Goal: Information Seeking & Learning: Find specific fact

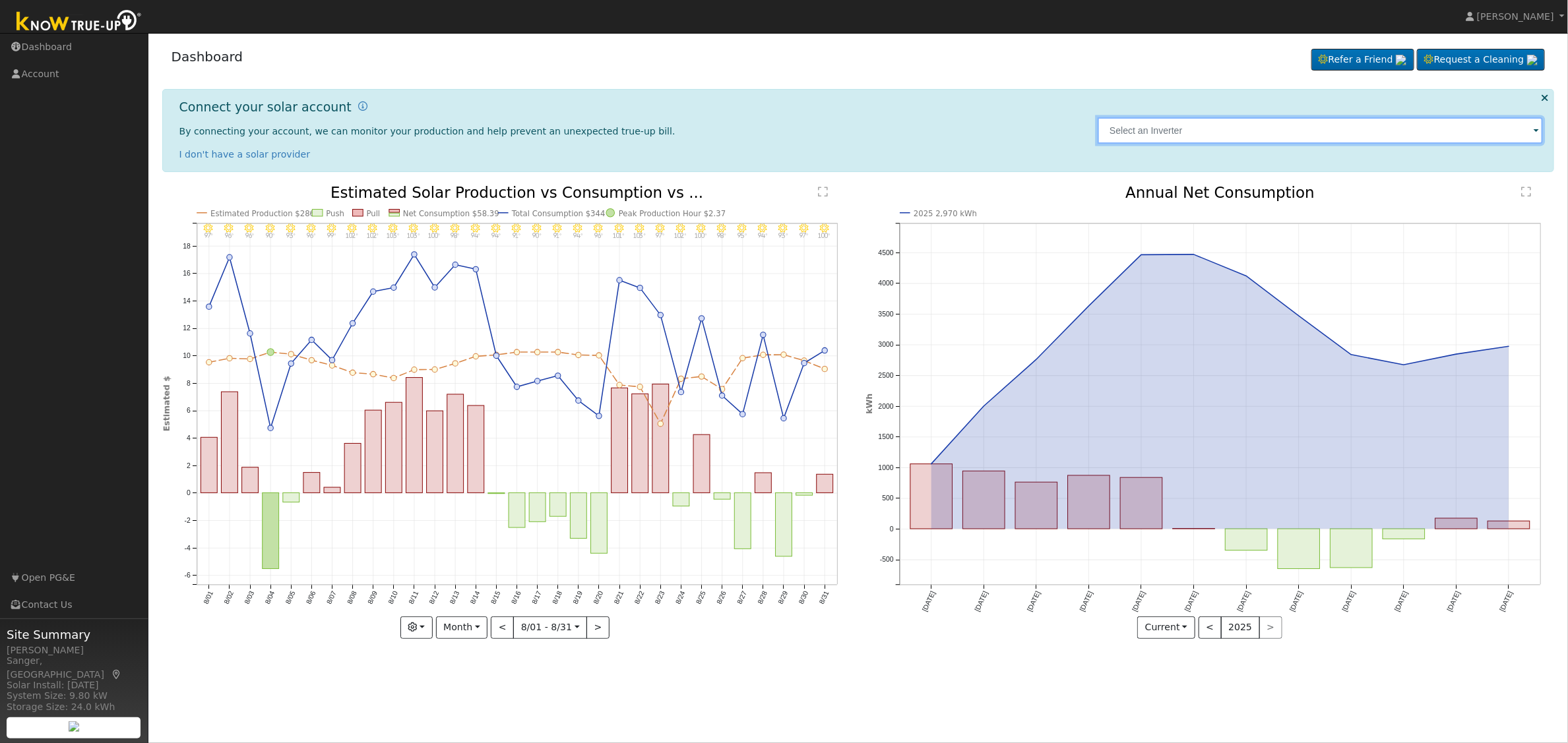
click at [1285, 133] on input "text" at bounding box center [1320, 130] width 446 height 26
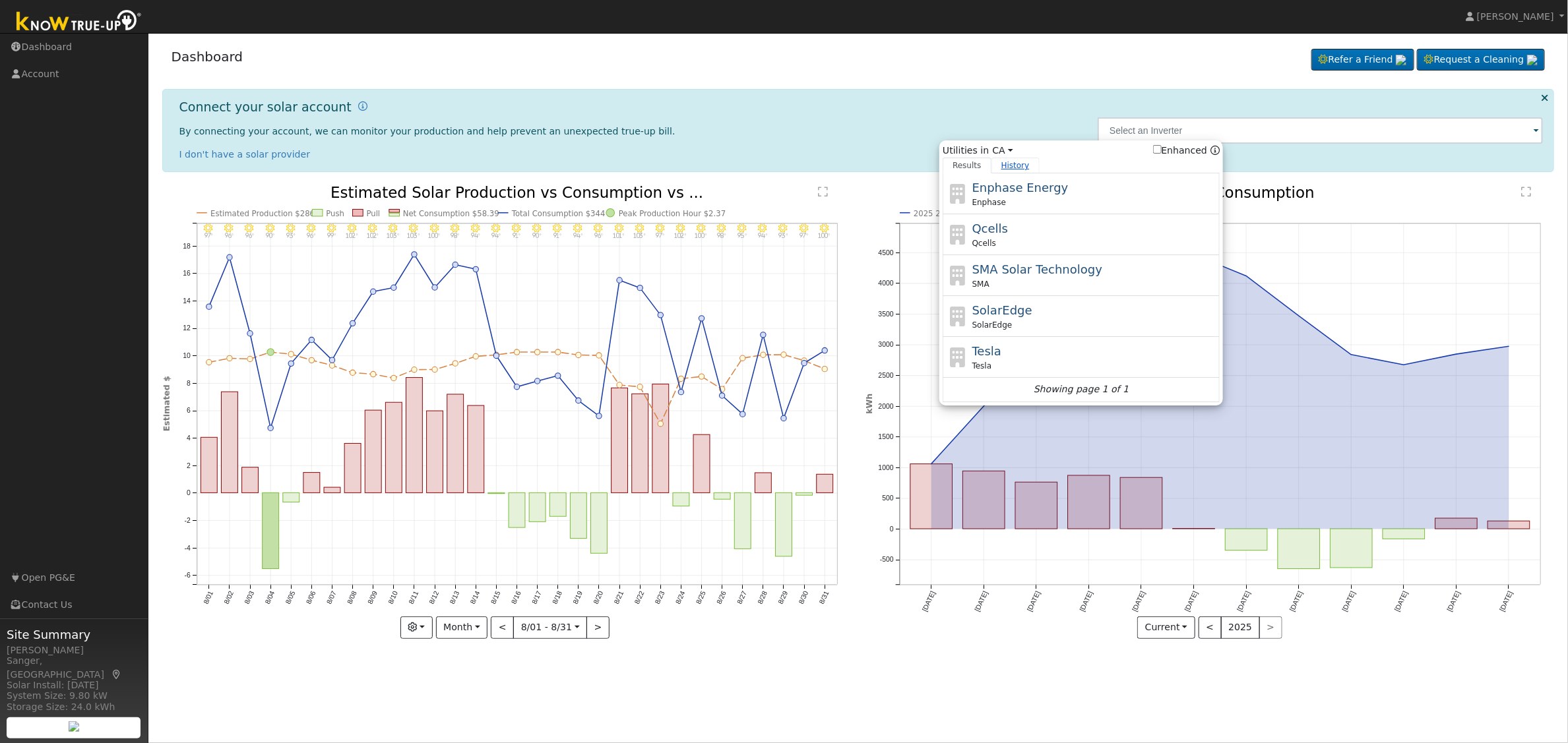
click at [1018, 164] on link "History" at bounding box center [1016, 166] width 48 height 16
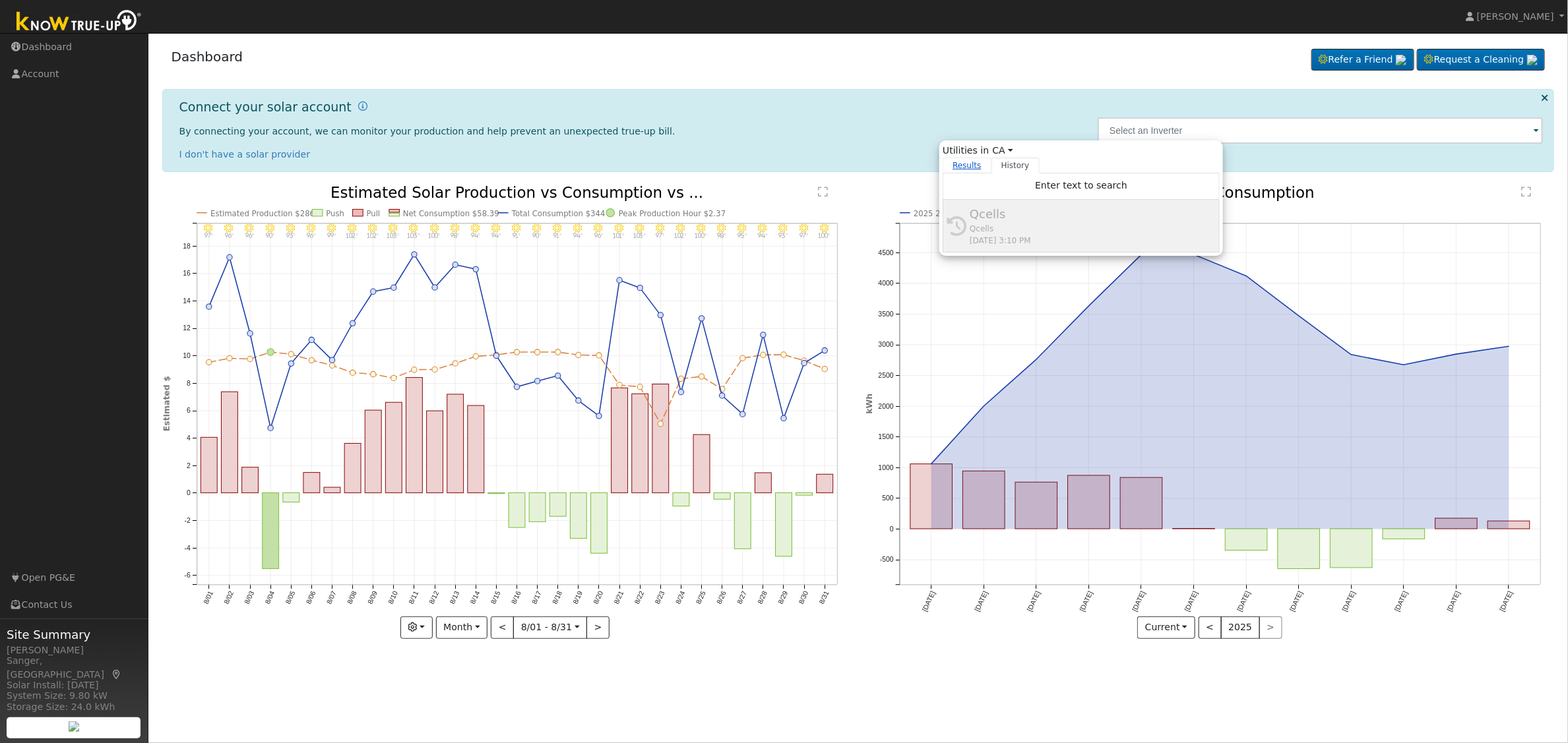
click at [956, 163] on link "Results" at bounding box center [967, 166] width 49 height 16
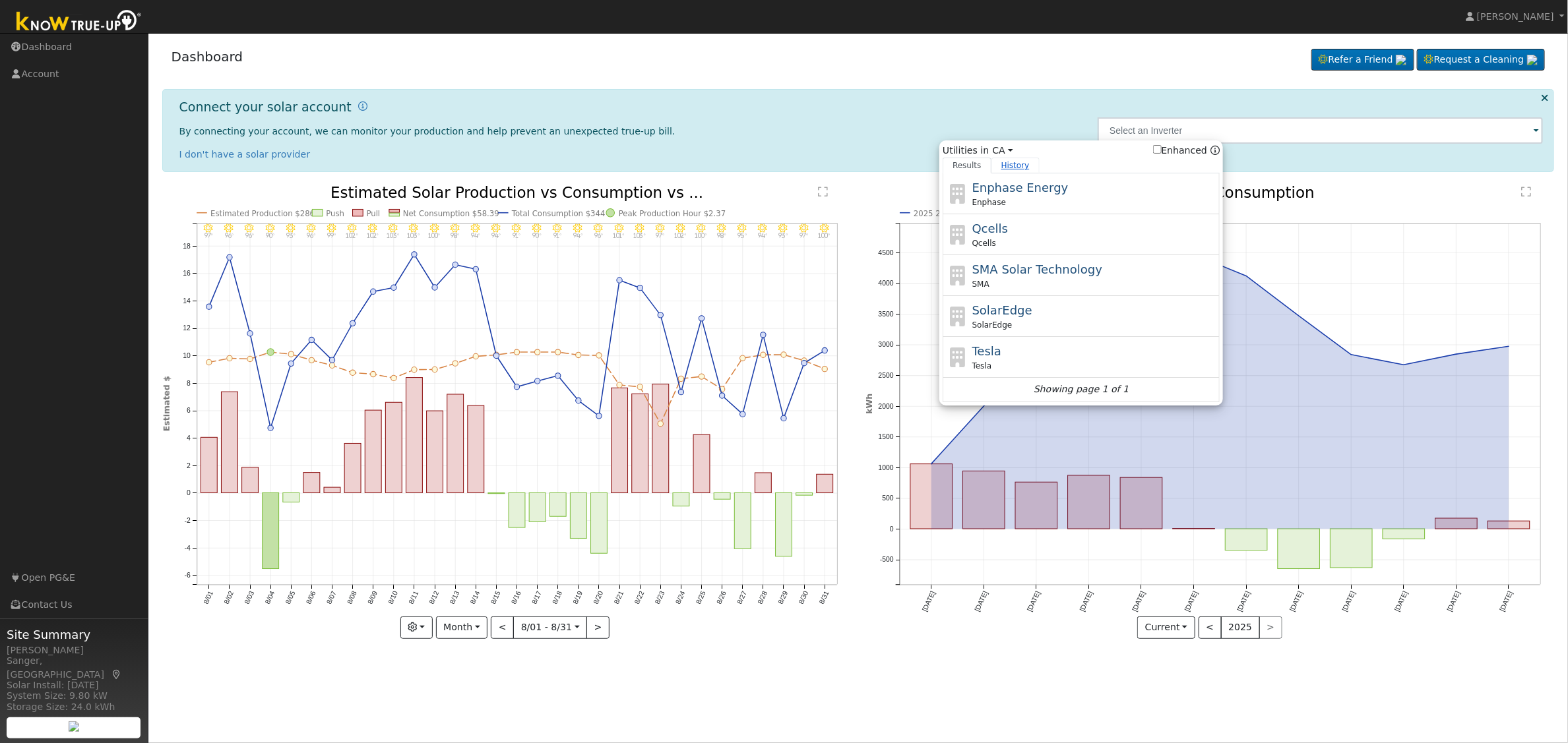
click at [1013, 159] on link "History" at bounding box center [1016, 166] width 48 height 16
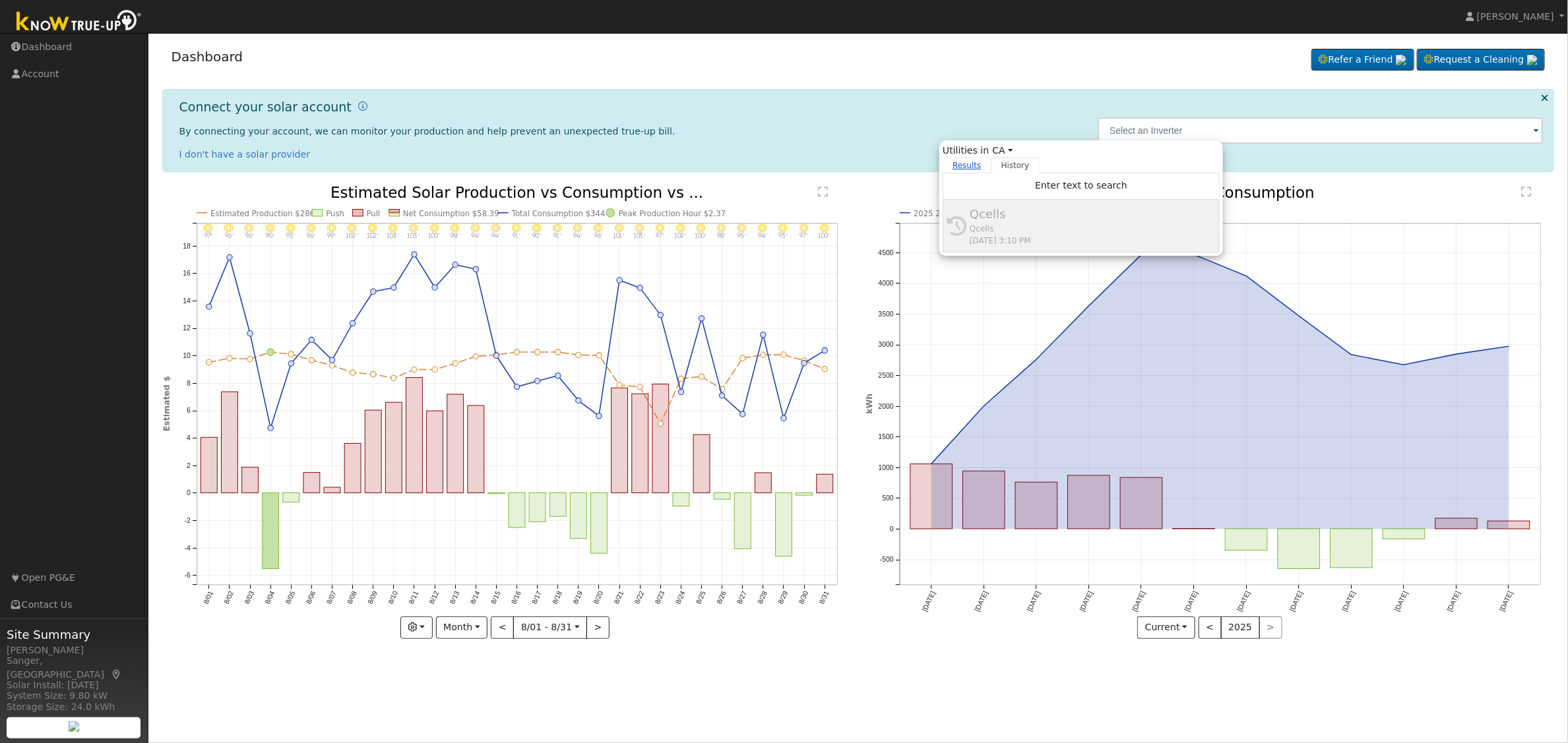
click at [964, 165] on link "Results" at bounding box center [967, 166] width 49 height 16
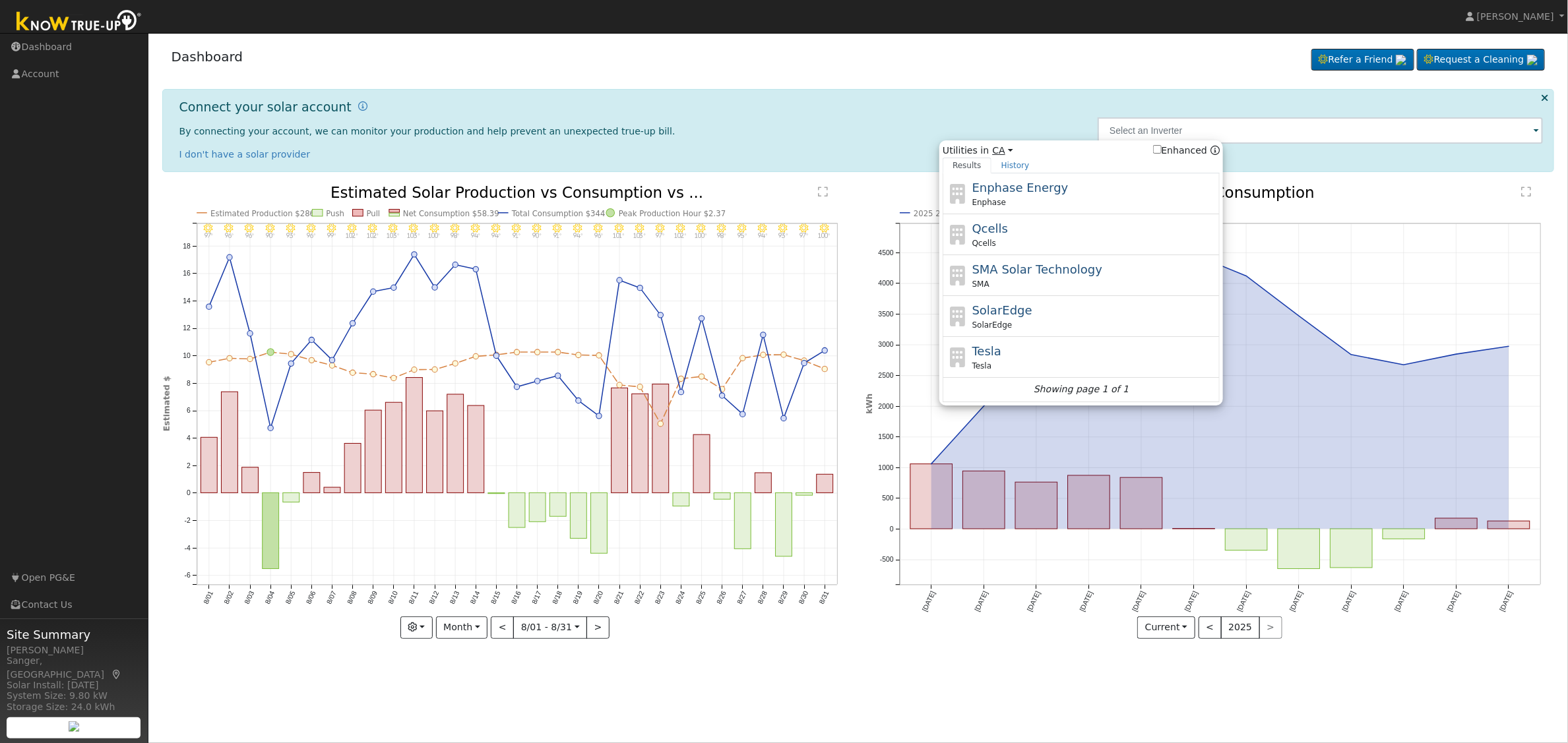
click at [1004, 150] on link "CA" at bounding box center [1002, 150] width 20 height 14
click at [1011, 200] on link "All States" at bounding box center [1060, 198] width 145 height 18
click at [1161, 150] on input "Enhanced" at bounding box center [1157, 149] width 9 height 9
checkbox input "true"
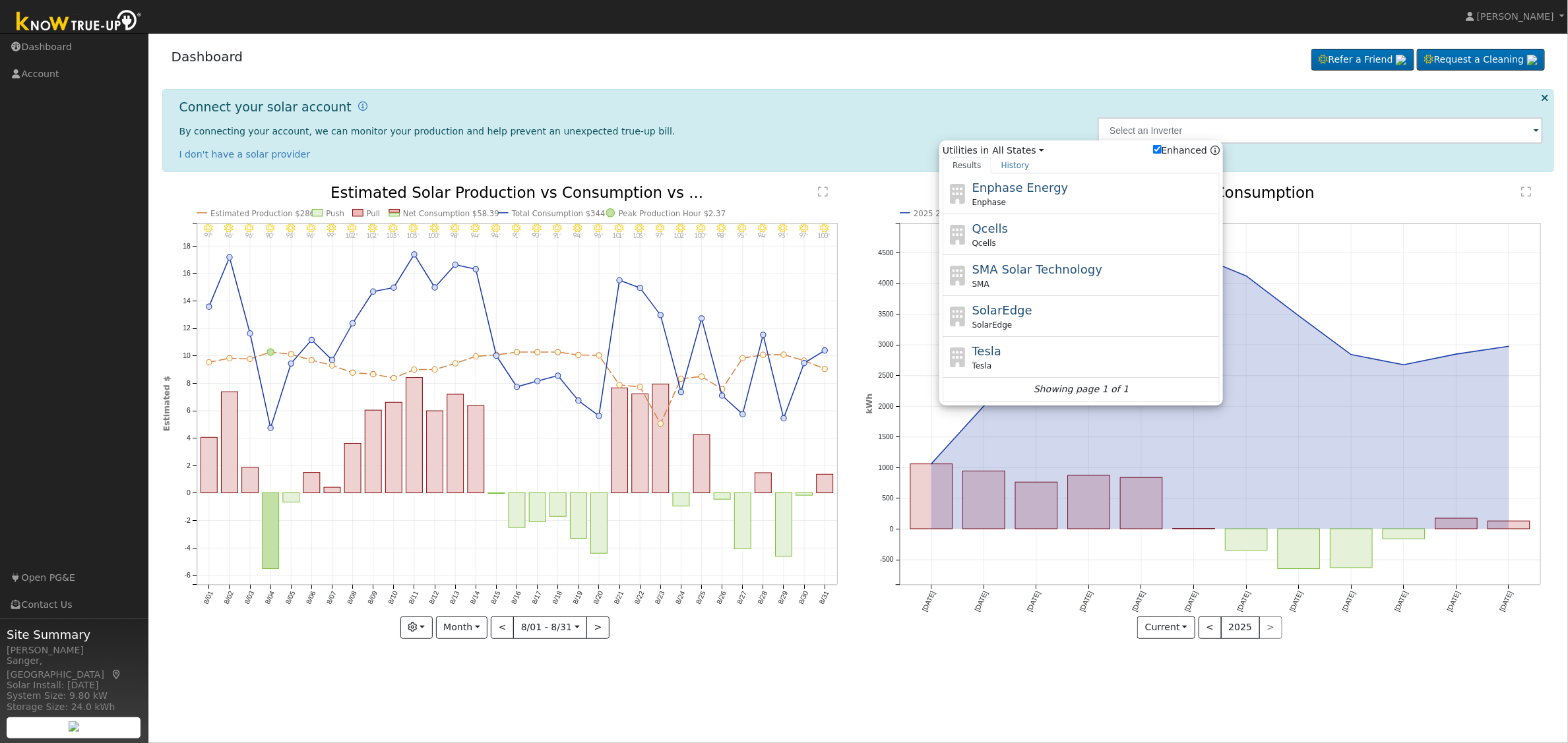
click at [1220, 149] on icon at bounding box center [1215, 150] width 9 height 9
click at [1215, 149] on icon at bounding box center [1215, 150] width 9 height 9
click at [1005, 185] on span "Enphase Energy" at bounding box center [1020, 187] width 96 height 14
type input "Enphase"
